Goal: Check status: Check status

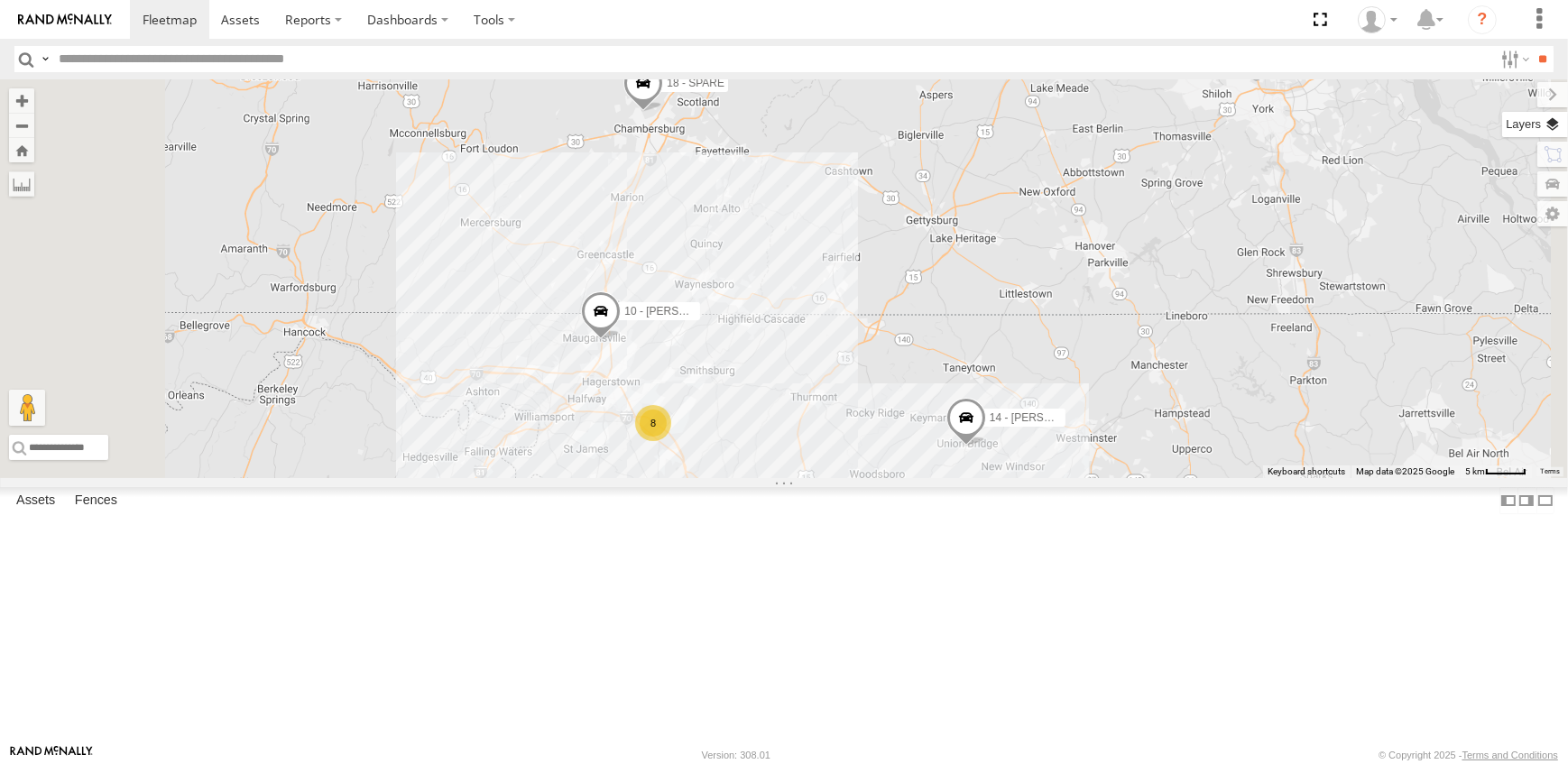
click at [1553, 120] on label at bounding box center [1535, 124] width 65 height 25
click at [0, 0] on span "Overlays" at bounding box center [0, 0] width 0 height 0
click at [0, 0] on span "Traffic" at bounding box center [0, 0] width 0 height 0
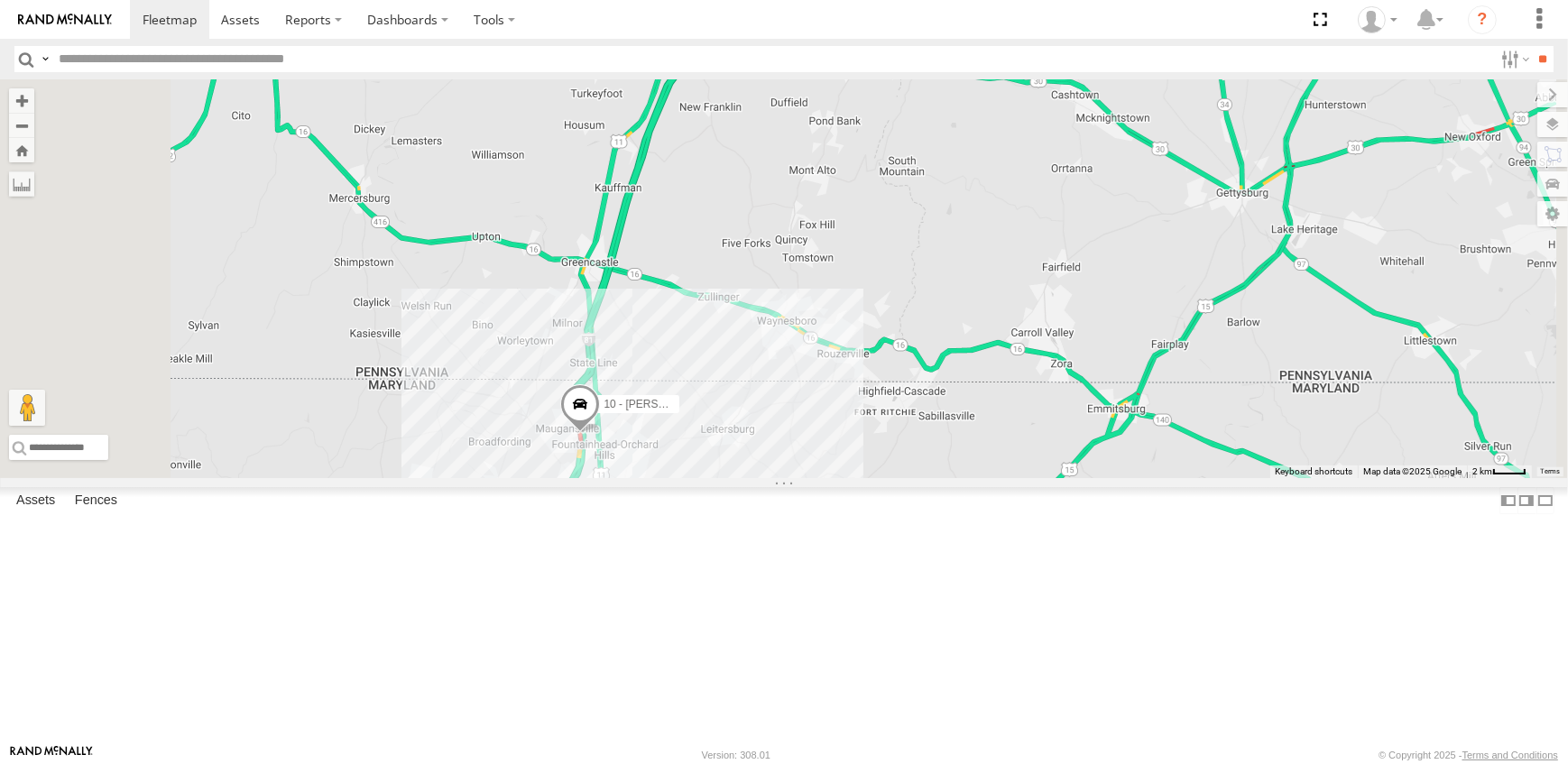
drag, startPoint x: 1004, startPoint y: 328, endPoint x: 996, endPoint y: 373, distance: 45.7
click at [996, 373] on div "14 - JERMAINE 18 - SPARE 10 - JERRY 8" at bounding box center [784, 279] width 1568 height 399
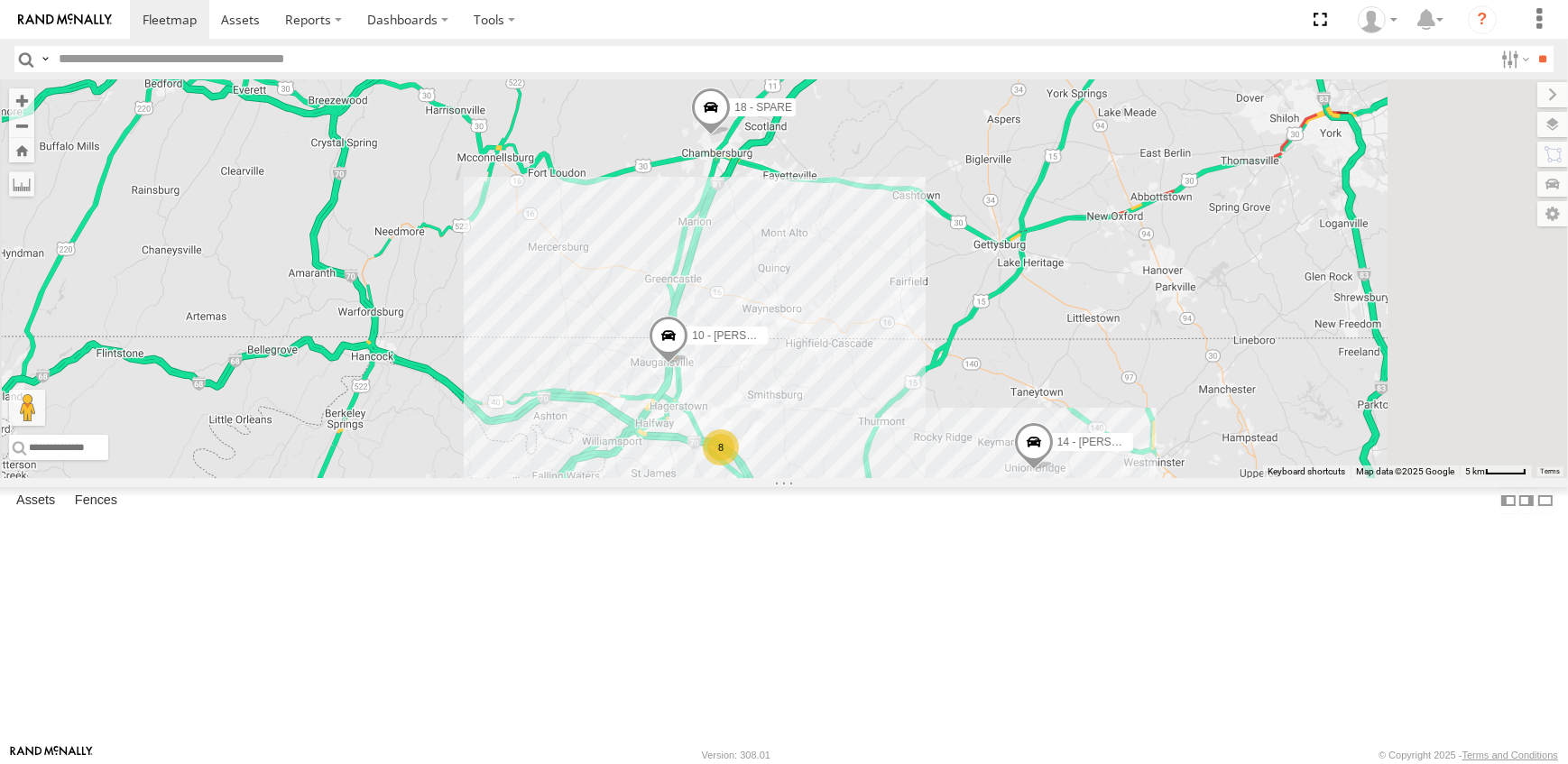
click at [689, 364] on span at bounding box center [669, 339] width 40 height 49
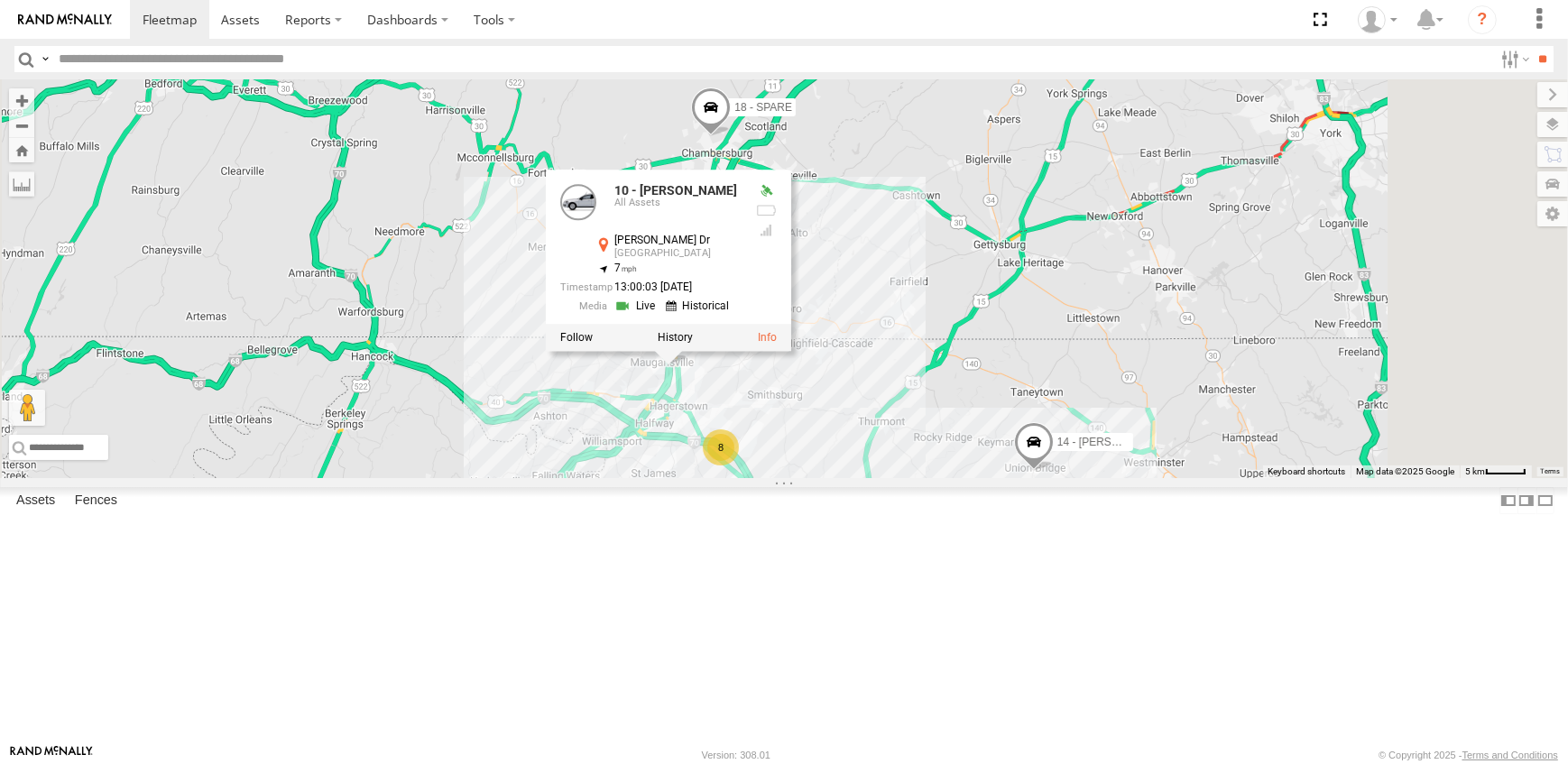
click at [660, 315] on link at bounding box center [637, 306] width 46 height 17
click at [1057, 383] on div "14 - JERMAINE 18 - SPARE 10 - JERRY 8 10 - JERRY All Assets Oliver Dr Hagerstow…" at bounding box center [784, 279] width 1568 height 399
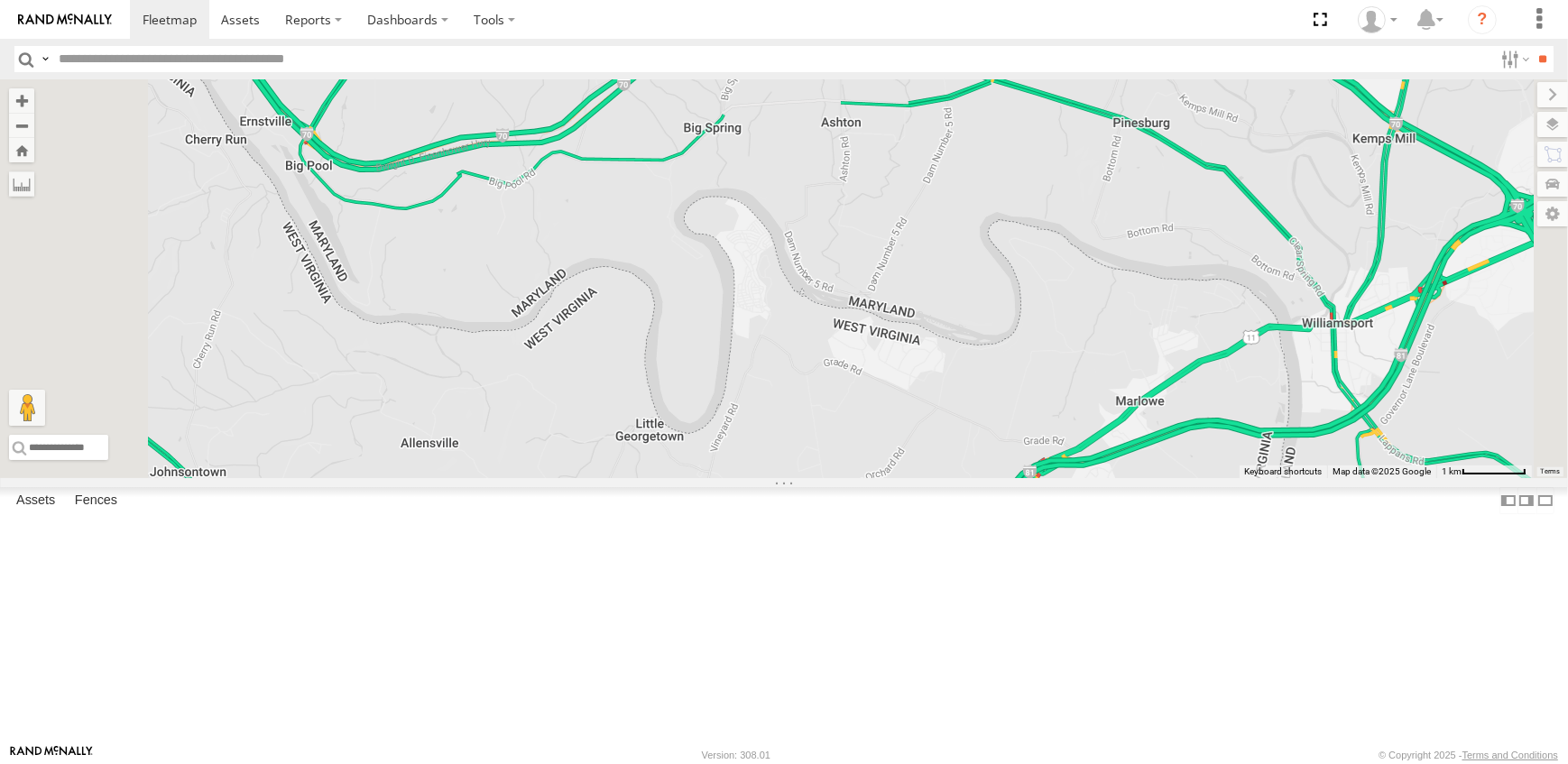
drag, startPoint x: 751, startPoint y: 667, endPoint x: 826, endPoint y: 402, distance: 275.4
click at [825, 404] on div "14 - JERMAINE 18 - SPARE" at bounding box center [784, 279] width 1568 height 399
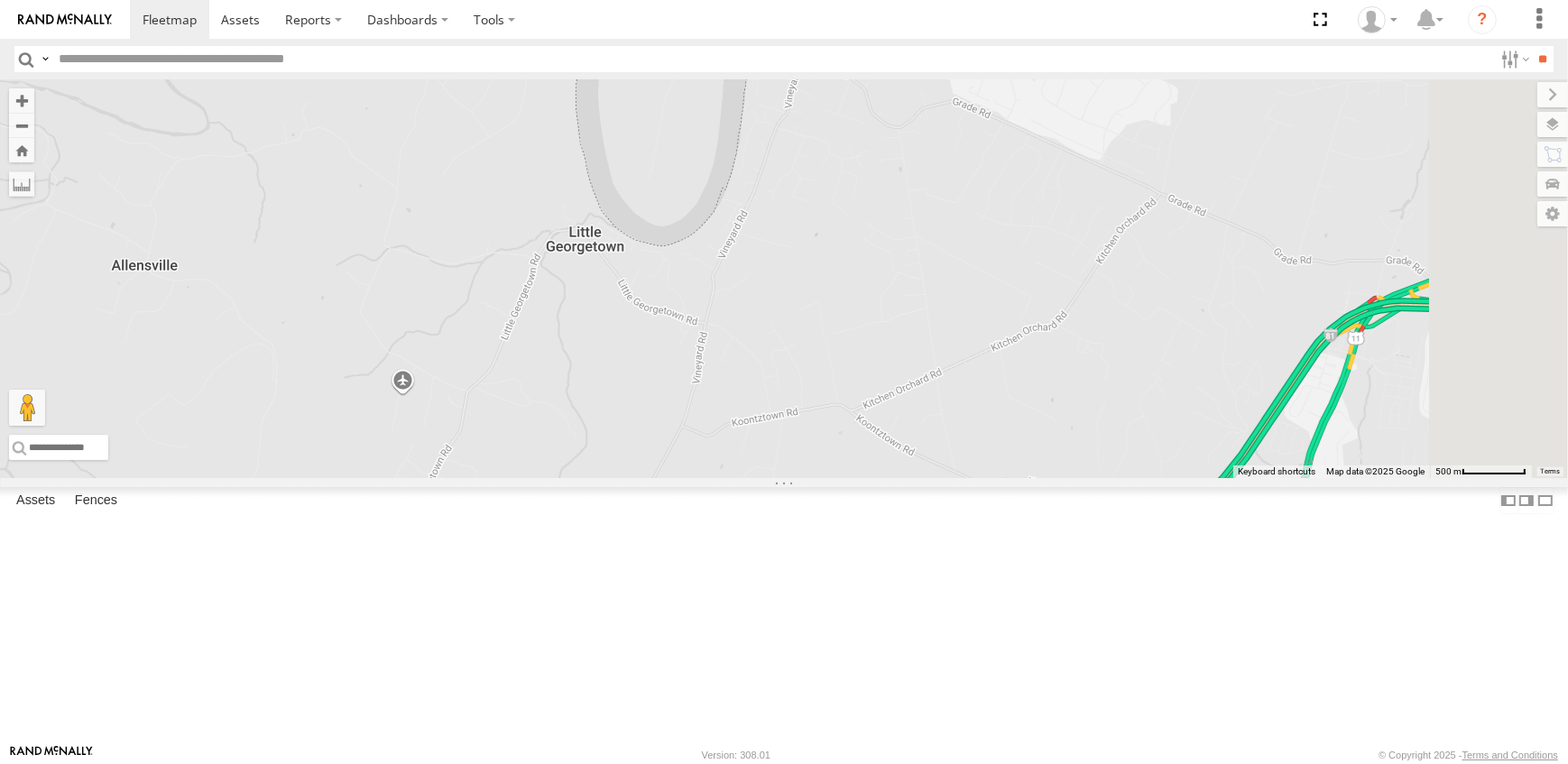
drag, startPoint x: 1218, startPoint y: 283, endPoint x: 900, endPoint y: 596, distance: 446.2
click at [900, 478] on div "14 - JERMAINE 18 - SPARE" at bounding box center [784, 279] width 1568 height 399
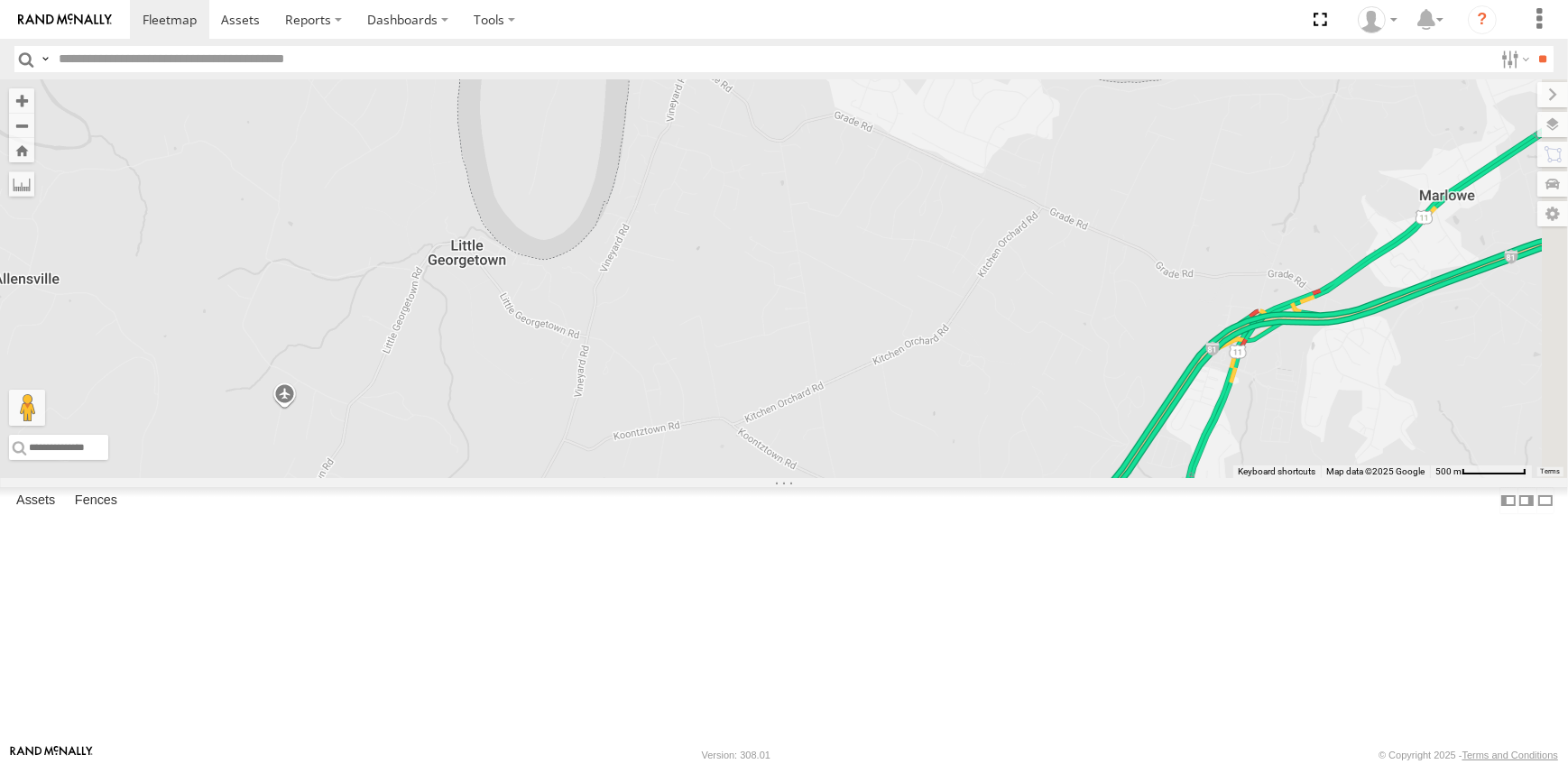
drag, startPoint x: 1225, startPoint y: 411, endPoint x: 1110, endPoint y: 419, distance: 115.3
click at [1110, 419] on div "14 - JERMAINE 18 - SPARE" at bounding box center [784, 279] width 1568 height 399
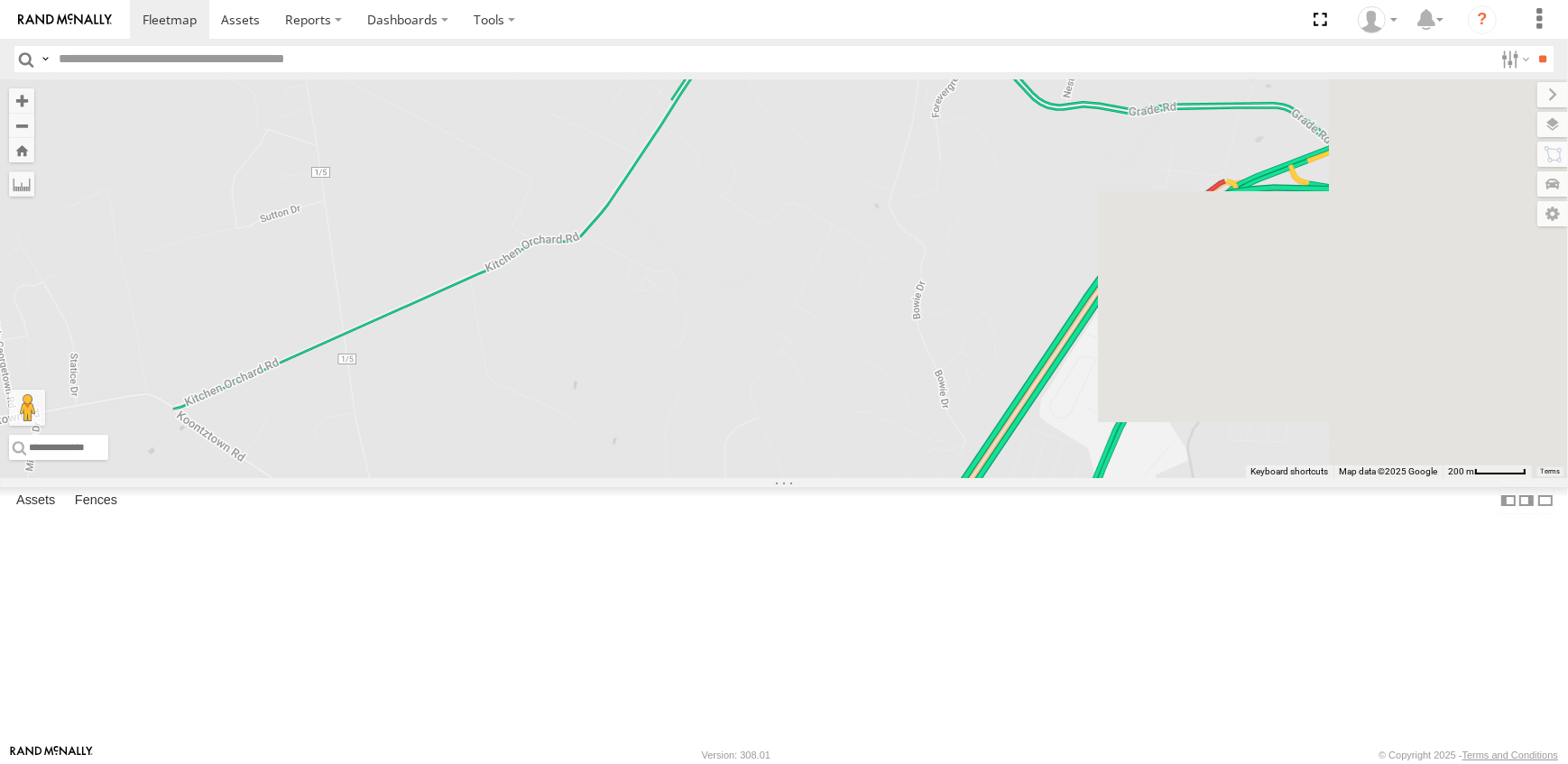
drag, startPoint x: 1229, startPoint y: 530, endPoint x: 571, endPoint y: 560, distance: 658.7
click at [571, 478] on div "14 - JERMAINE 18 - SPARE" at bounding box center [784, 279] width 1568 height 399
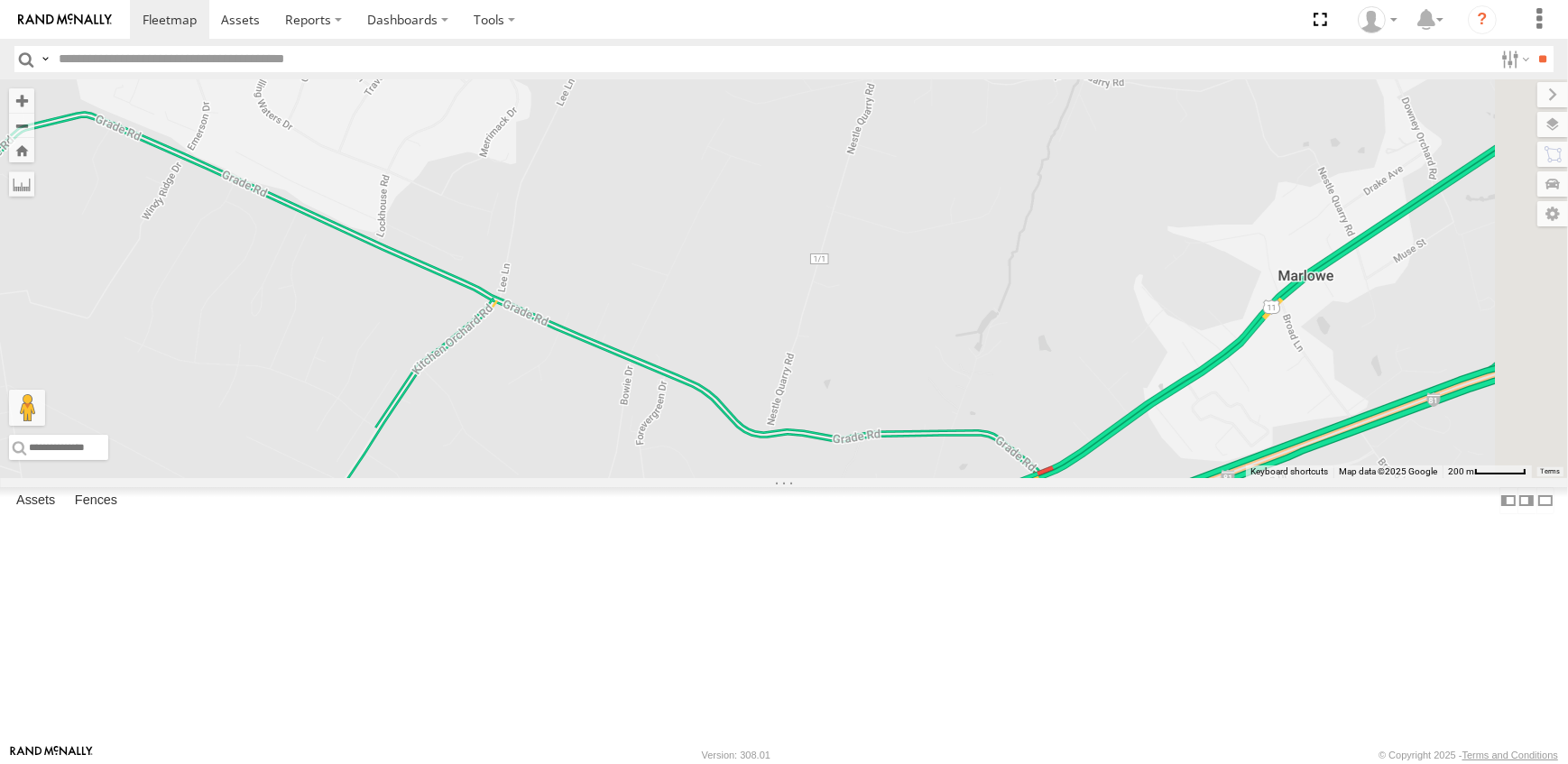
drag, startPoint x: 1182, startPoint y: 332, endPoint x: 885, endPoint y: 662, distance: 444.0
click at [885, 478] on div "14 - JERMAINE 18 - SPARE" at bounding box center [784, 279] width 1568 height 399
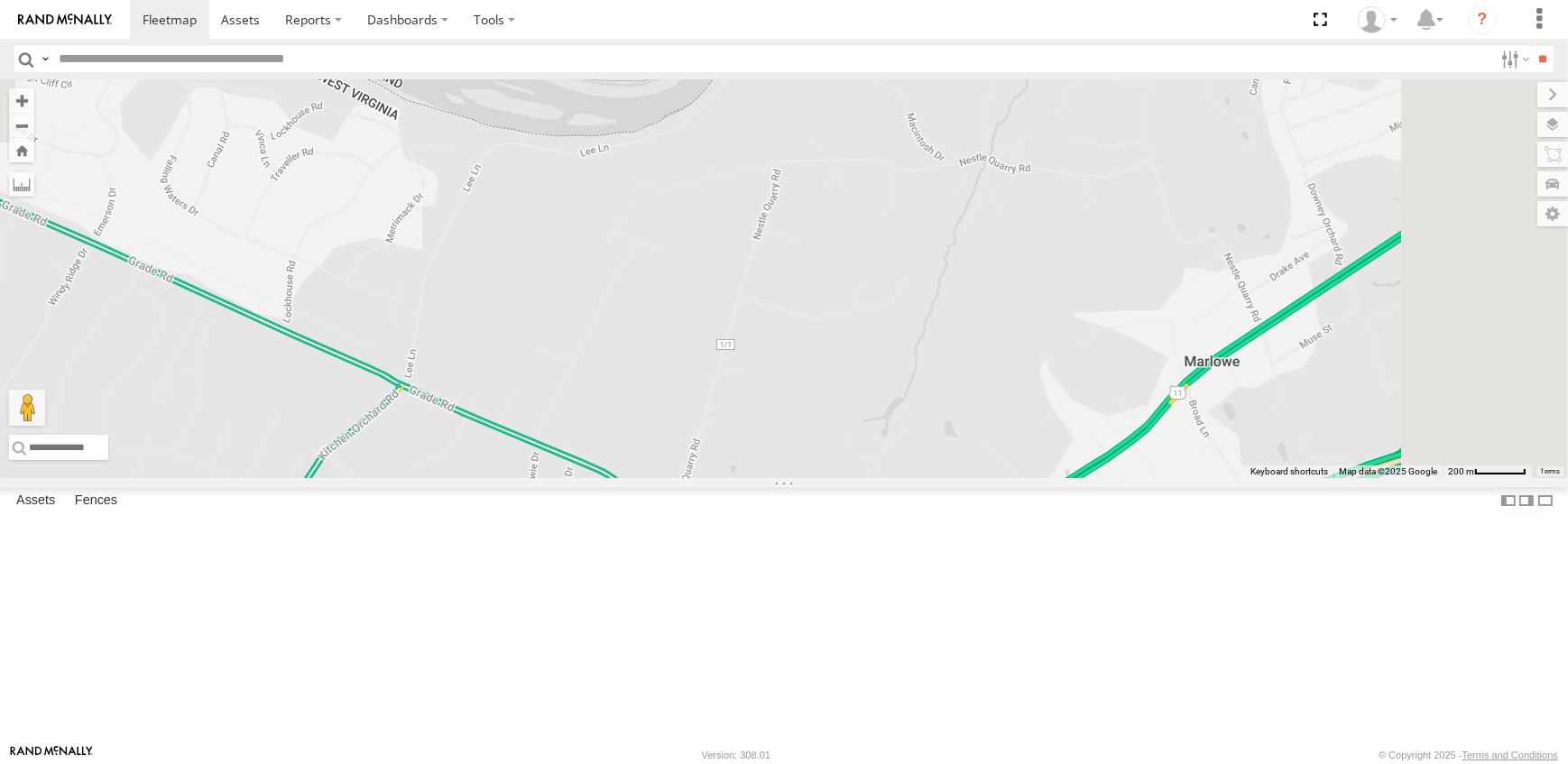
drag, startPoint x: 1164, startPoint y: 360, endPoint x: 1022, endPoint y: 499, distance: 198.7
click at [1022, 478] on div "14 - JERMAINE 18 - SPARE" at bounding box center [784, 279] width 1568 height 399
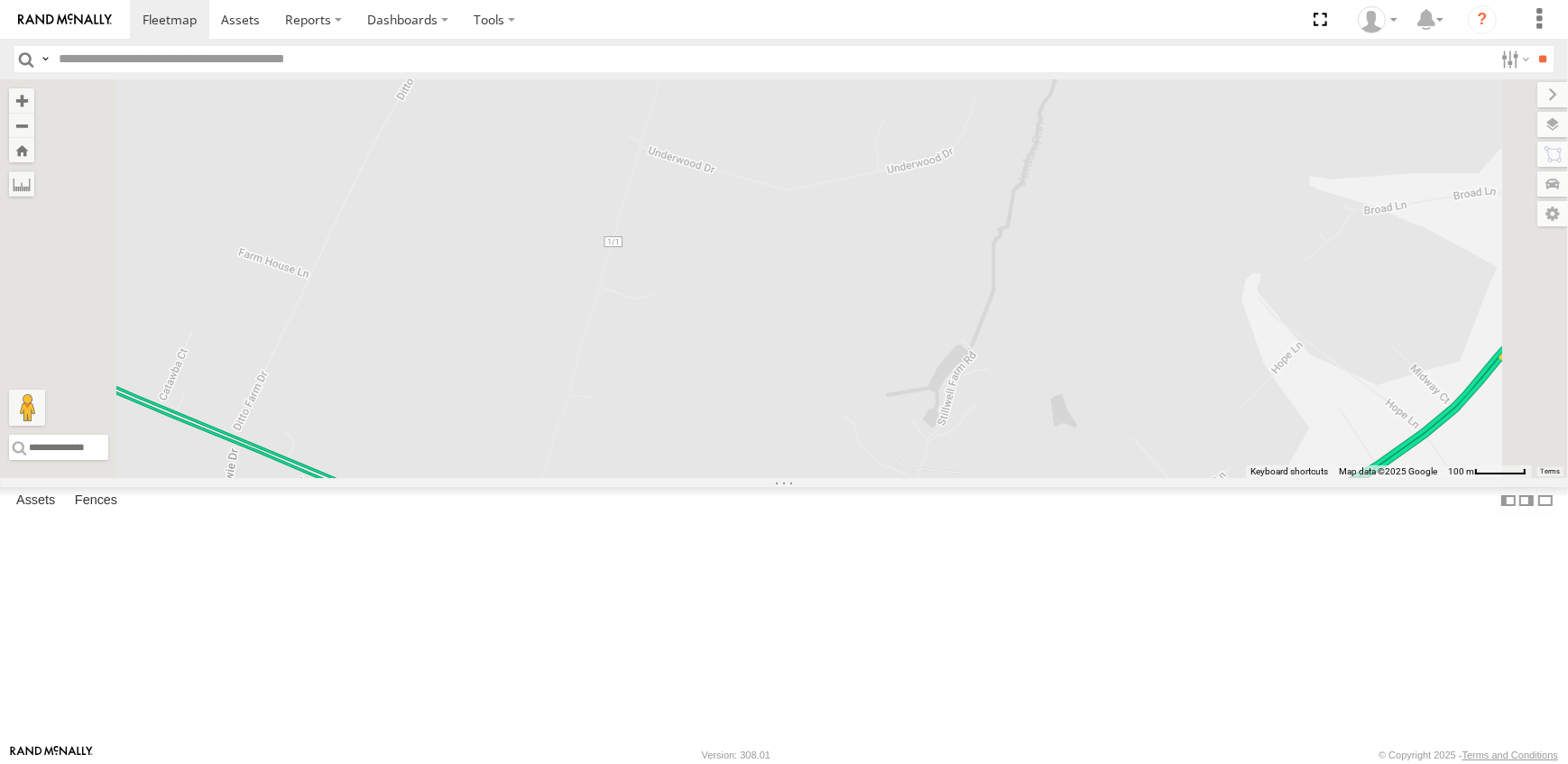
drag, startPoint x: 881, startPoint y: 646, endPoint x: 869, endPoint y: 461, distance: 185.4
click at [869, 461] on div "14 - JERMAINE 18 - SPARE" at bounding box center [784, 279] width 1568 height 399
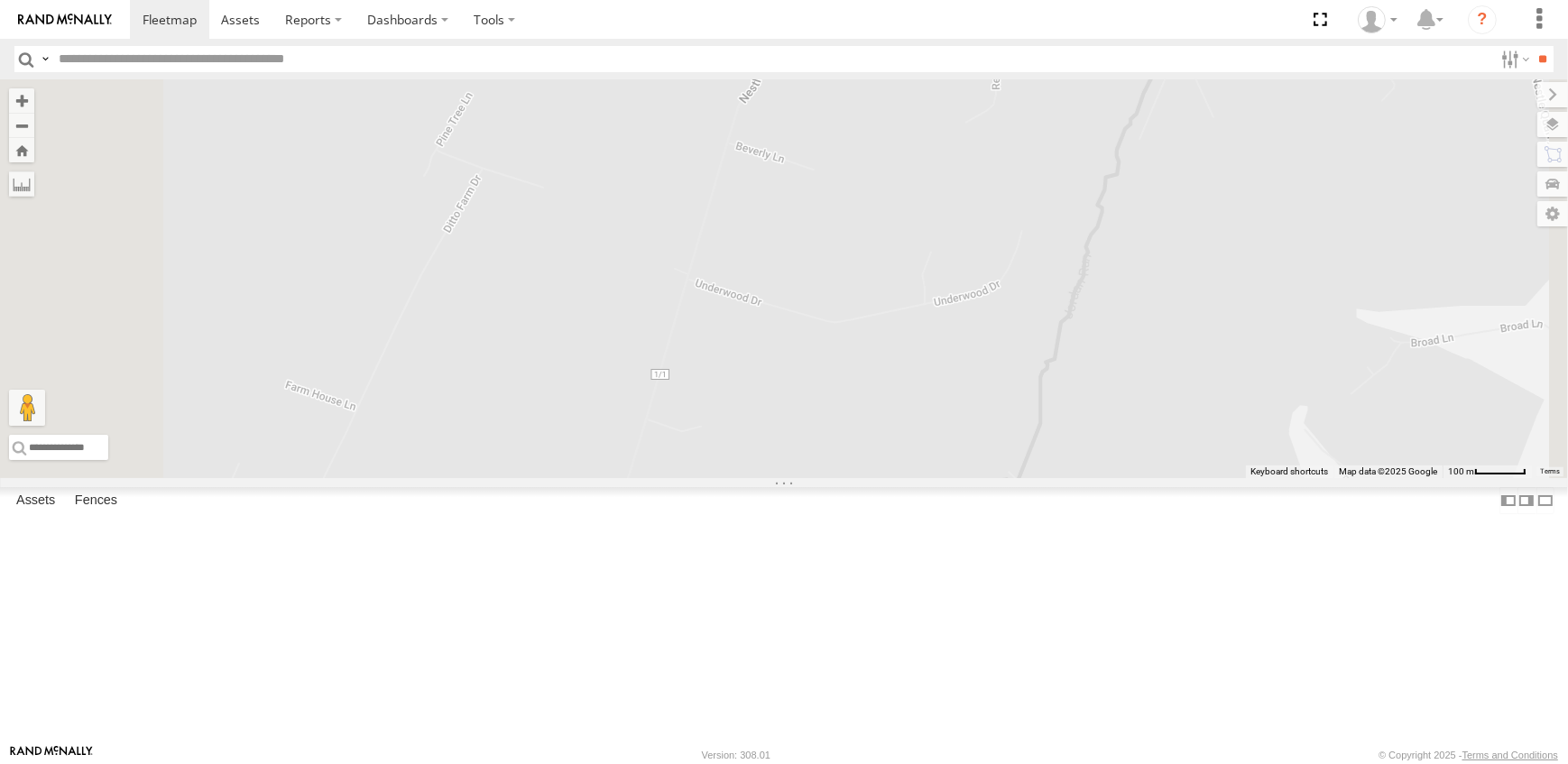
drag, startPoint x: 883, startPoint y: 345, endPoint x: 935, endPoint y: 586, distance: 246.5
click at [935, 478] on div "14 - JERMAINE 18 - SPARE" at bounding box center [784, 279] width 1568 height 399
drag, startPoint x: 994, startPoint y: 231, endPoint x: 879, endPoint y: 693, distance: 476.1
click at [879, 478] on div "14 - JERMAINE 18 - SPARE" at bounding box center [784, 279] width 1568 height 399
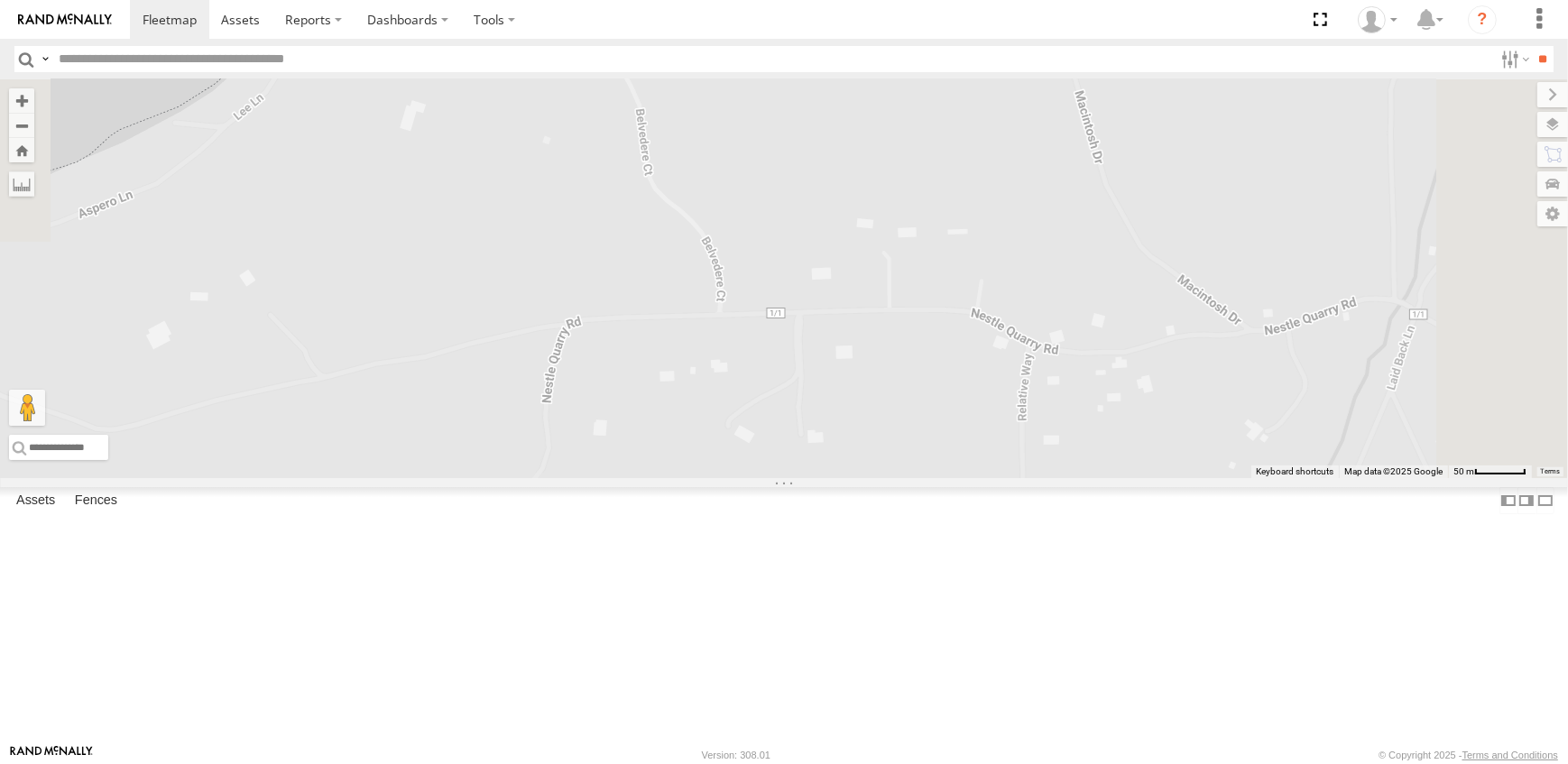
drag, startPoint x: 1080, startPoint y: 255, endPoint x: 910, endPoint y: 537, distance: 329.3
click at [910, 478] on div "14 - JERMAINE 18 - SPARE" at bounding box center [784, 279] width 1568 height 399
drag, startPoint x: 1184, startPoint y: 567, endPoint x: 938, endPoint y: 520, distance: 250.4
click at [938, 478] on div "14 - JERMAINE 18 - SPARE" at bounding box center [784, 279] width 1568 height 399
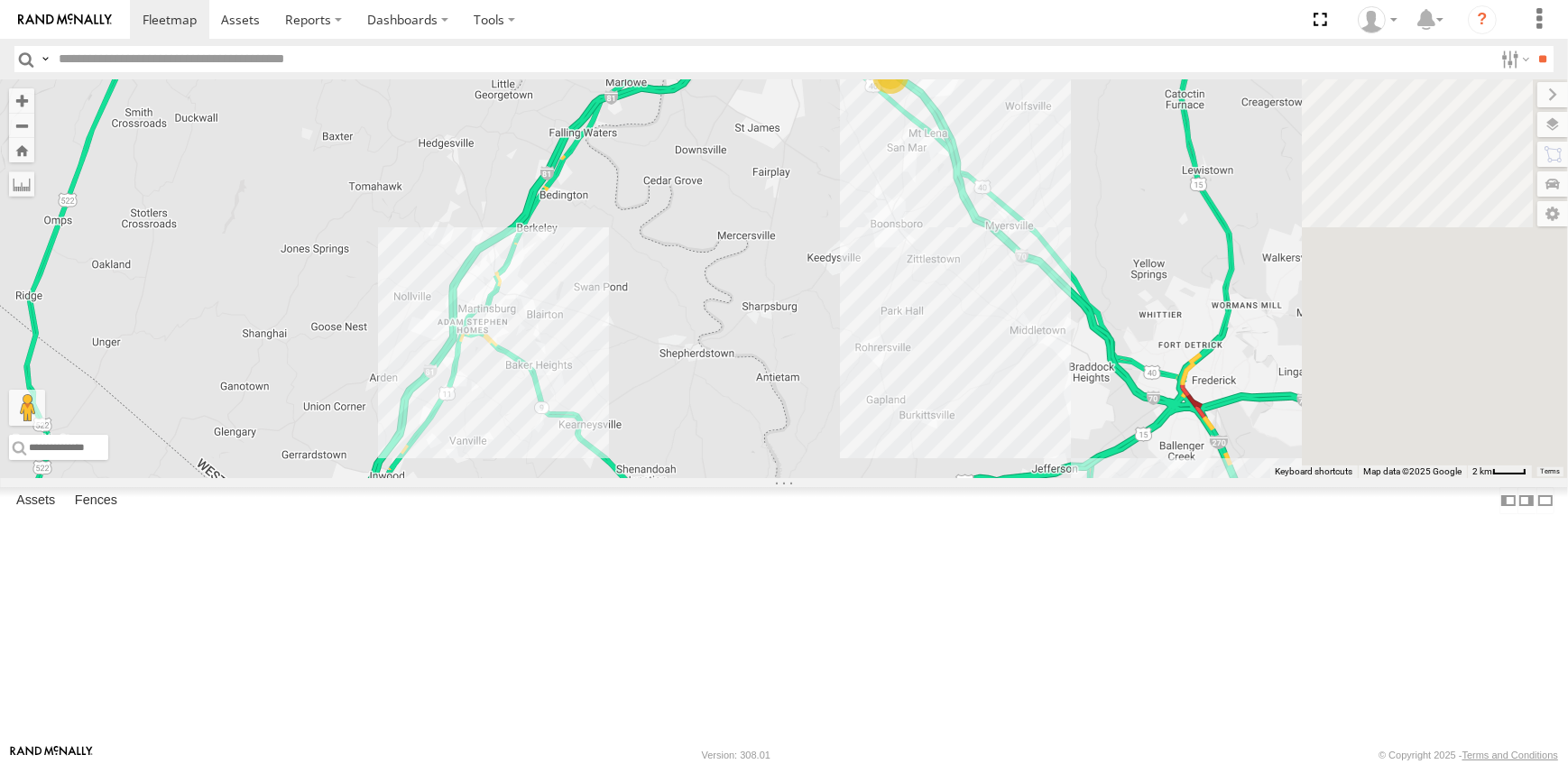
drag, startPoint x: 1133, startPoint y: 652, endPoint x: 974, endPoint y: 303, distance: 383.5
click at [974, 303] on div "10" at bounding box center [784, 279] width 1568 height 399
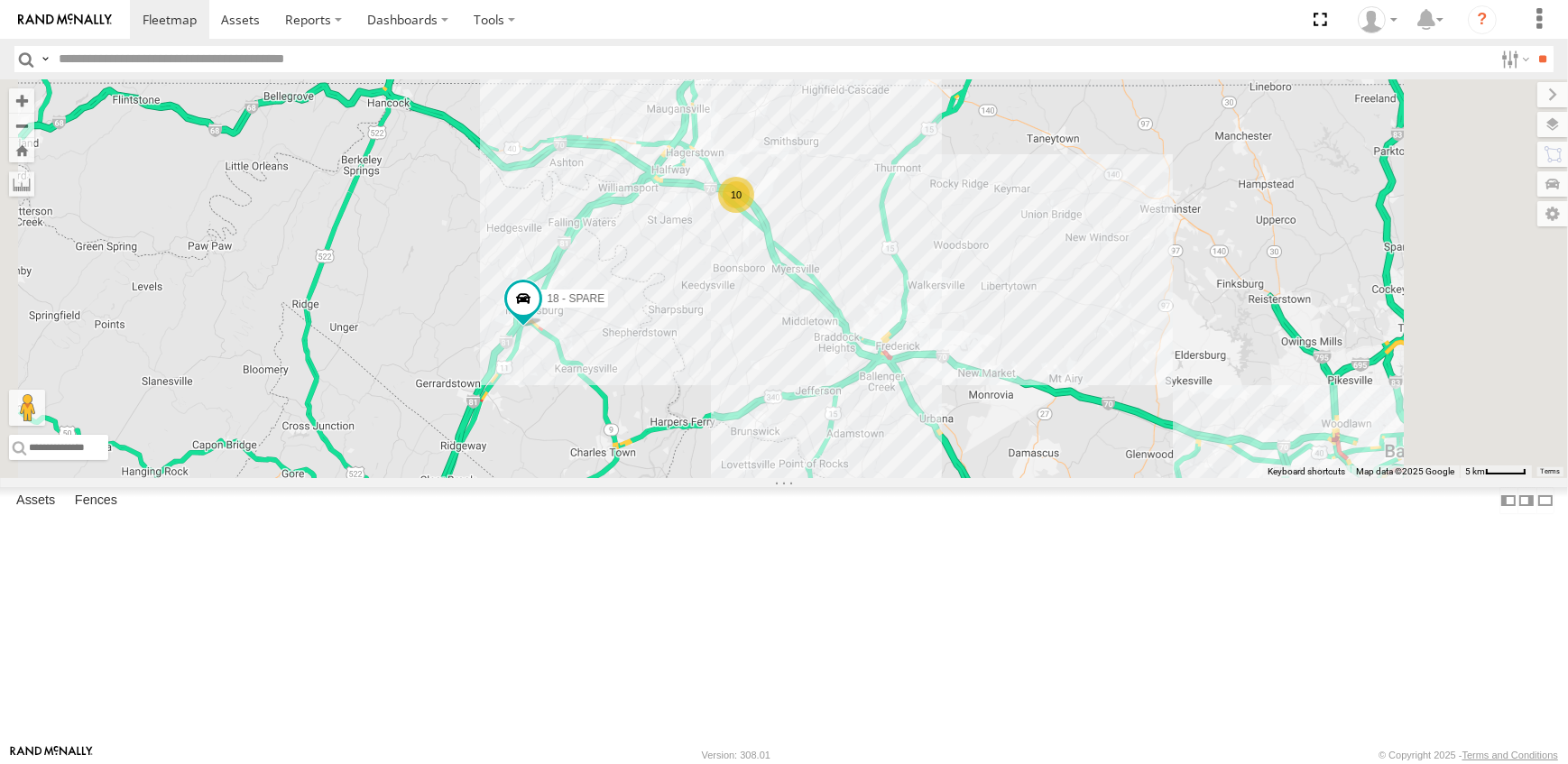
drag, startPoint x: 1123, startPoint y: 423, endPoint x: 990, endPoint y: 454, distance: 136.6
click at [990, 454] on div "18 - SPARE 10" at bounding box center [784, 279] width 1568 height 399
